Goal: Check status: Check status

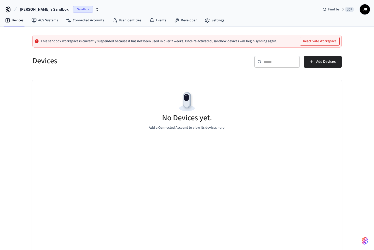
click at [95, 11] on icon "button" at bounding box center [97, 9] width 4 height 4
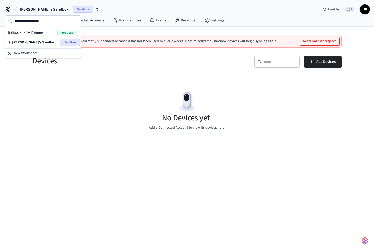
click at [49, 33] on div "Boileau Home Production" at bounding box center [43, 33] width 70 height 7
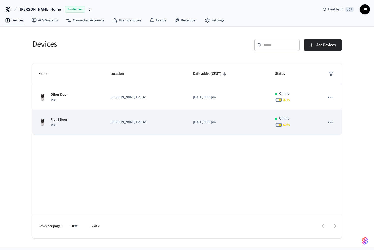
click at [65, 119] on p "Front Door" at bounding box center [59, 119] width 17 height 5
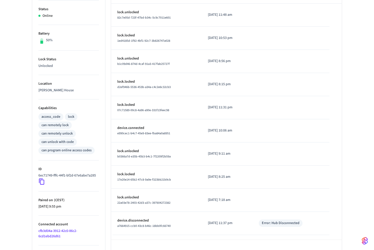
scroll to position [127, 0]
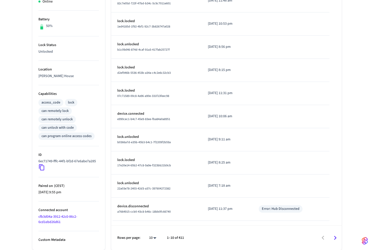
click at [51, 216] on link "cfb3d04a-3912-42c0-86c2-6cd1ebd26d61" at bounding box center [57, 219] width 39 height 10
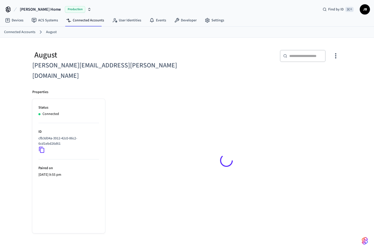
scroll to position [127, 0]
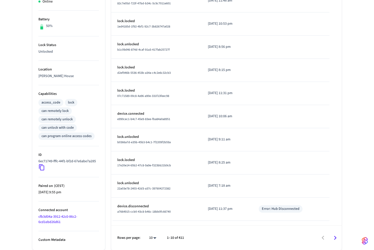
click at [51, 216] on link "cfb3d04a-3912-42c0-86c2-6cd1ebd26d61" at bounding box center [57, 219] width 39 height 10
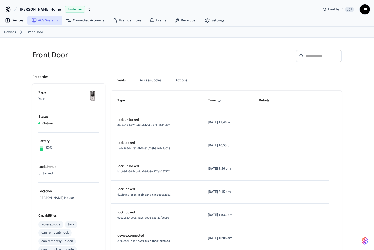
click at [56, 21] on link "ACS Systems" at bounding box center [44, 20] width 35 height 9
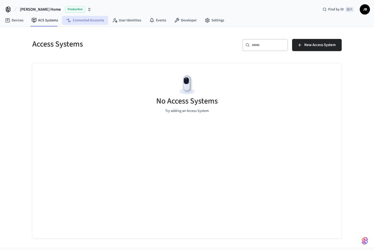
click at [80, 24] on link "Connected Accounts" at bounding box center [85, 20] width 46 height 9
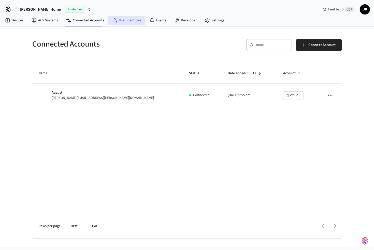
click at [122, 22] on link "User Identities" at bounding box center [126, 20] width 37 height 9
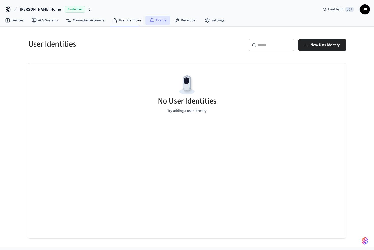
click at [161, 20] on link "Events" at bounding box center [157, 20] width 25 height 9
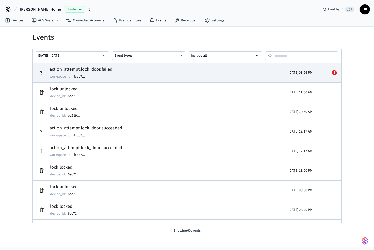
click at [144, 77] on td "action_attempt.lock_door.failed workspace_id : fcbb7 ..." at bounding box center [137, 73] width 201 height 14
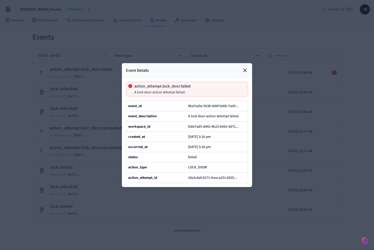
click at [246, 70] on icon at bounding box center [245, 70] width 6 height 6
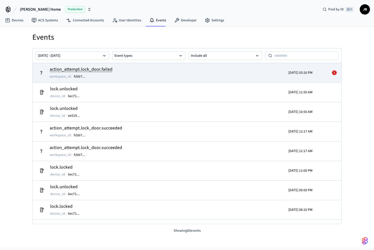
click at [336, 73] on icon at bounding box center [334, 72] width 5 height 5
click at [243, 69] on div "[DATE] 03:26 PM" at bounding box center [274, 73] width 75 height 14
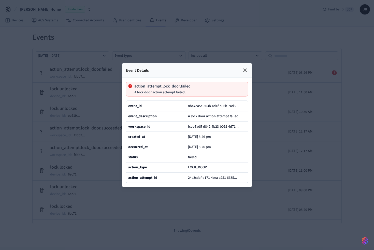
click at [246, 70] on icon at bounding box center [245, 70] width 3 height 3
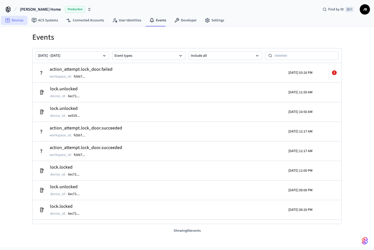
click at [10, 23] on link "Devices" at bounding box center [14, 20] width 26 height 9
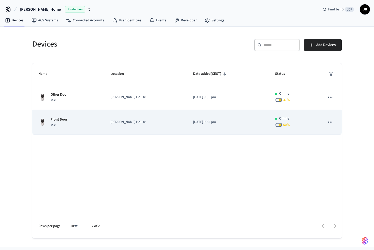
click at [139, 120] on p "[PERSON_NAME] House" at bounding box center [145, 122] width 70 height 5
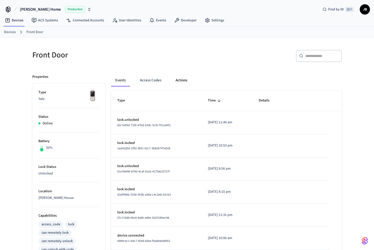
click at [182, 83] on button "Actions" at bounding box center [182, 80] width 20 height 12
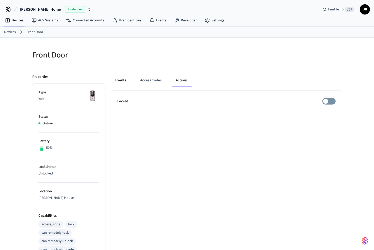
click at [122, 79] on button "Events" at bounding box center [120, 80] width 19 height 12
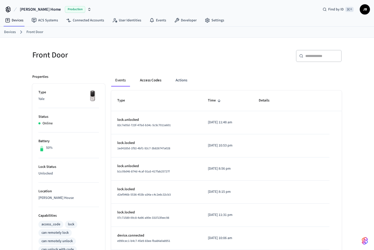
click at [149, 79] on button "Access Codes" at bounding box center [151, 80] width 30 height 12
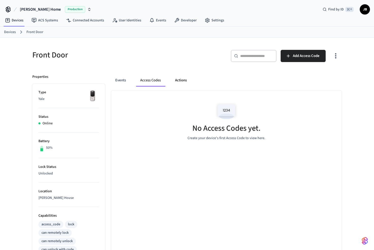
click at [189, 79] on button "Actions" at bounding box center [181, 80] width 20 height 12
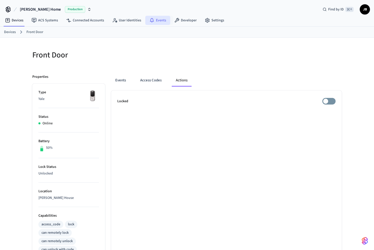
click at [156, 20] on link "Events" at bounding box center [157, 20] width 25 height 9
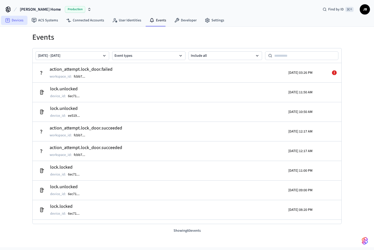
click at [22, 23] on link "Devices" at bounding box center [14, 20] width 26 height 9
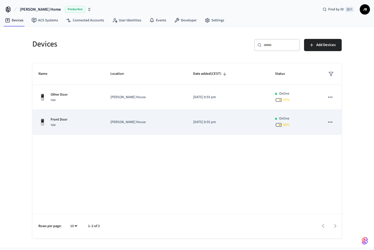
click at [57, 119] on p "Front Door" at bounding box center [59, 119] width 17 height 5
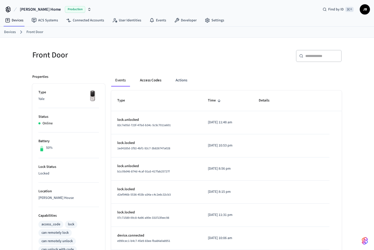
click at [146, 82] on button "Access Codes" at bounding box center [151, 80] width 30 height 12
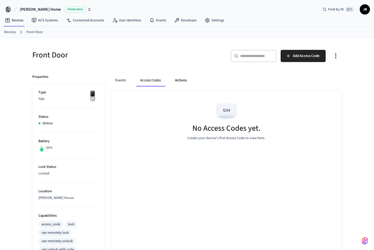
click at [182, 81] on button "Actions" at bounding box center [181, 80] width 20 height 12
